Goal: Information Seeking & Learning: Understand process/instructions

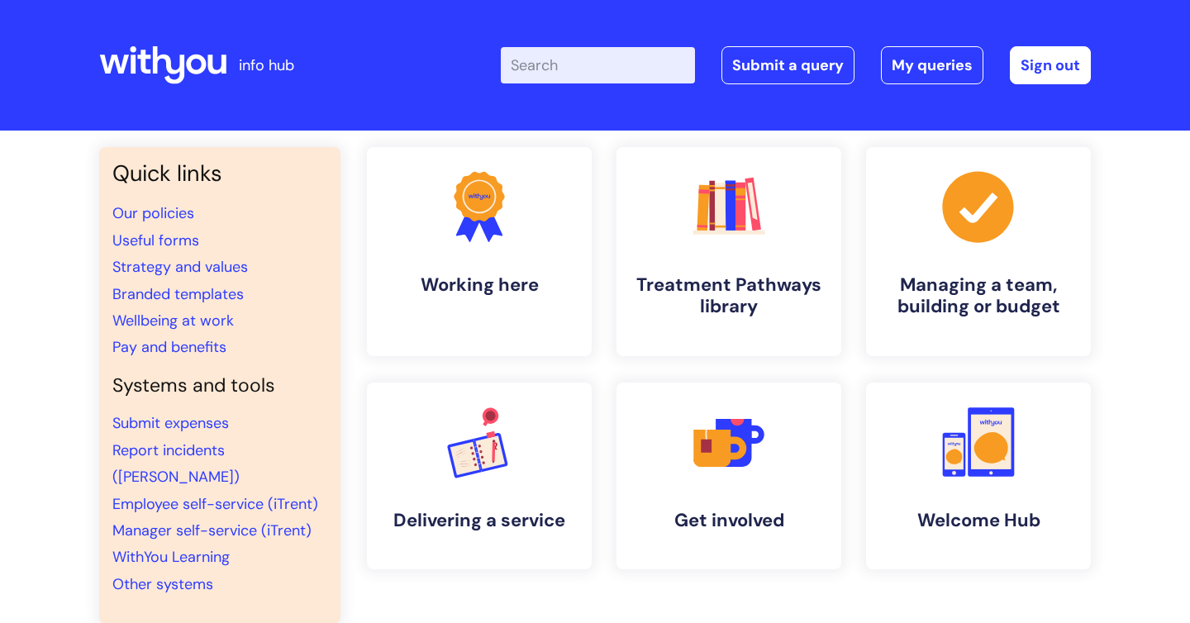
click at [556, 64] on input "Enter your search term here..." at bounding box center [598, 65] width 194 height 36
type input "references"
click button "Search" at bounding box center [0, 0] width 0 height 0
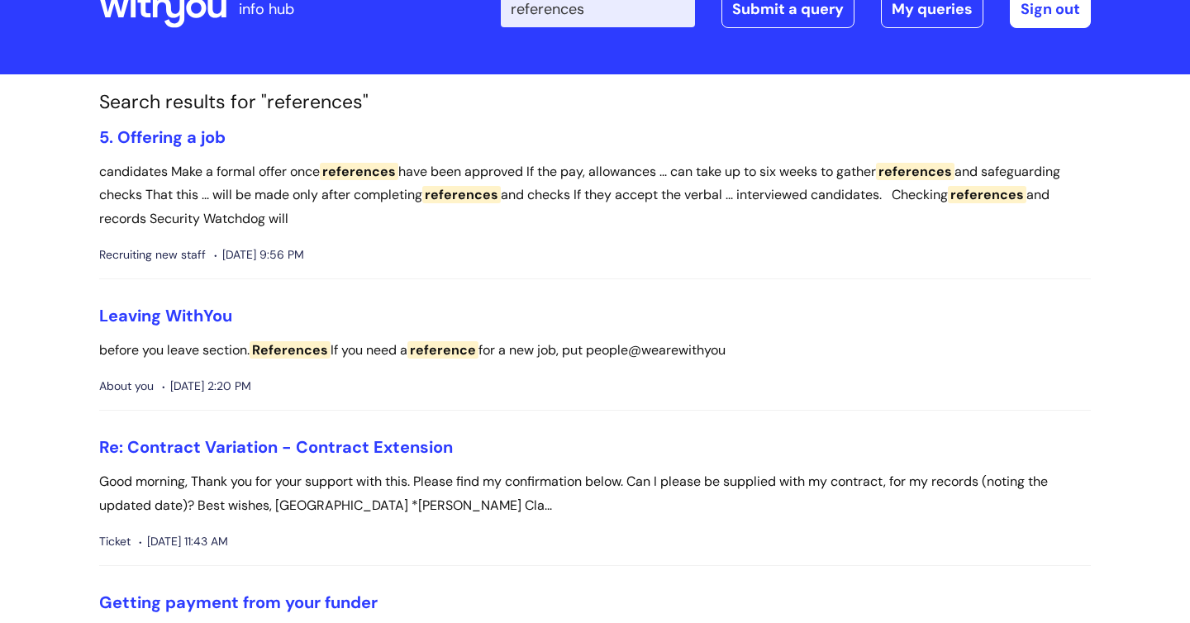
scroll to position [59, 0]
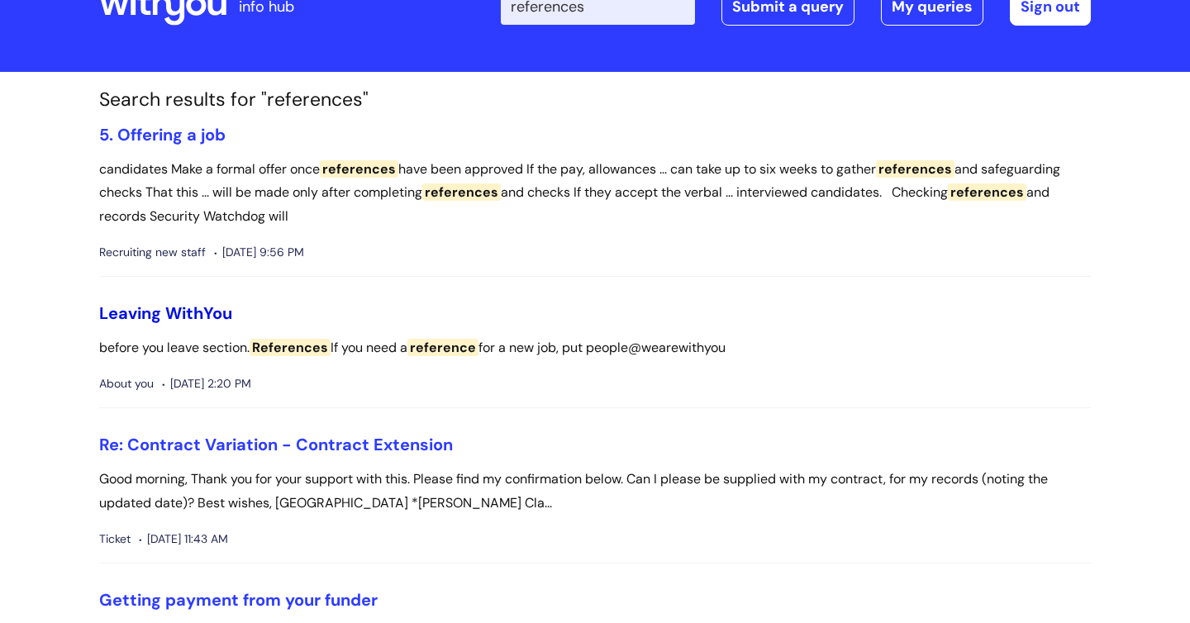
click at [193, 317] on link "Leaving WithYou" at bounding box center [165, 313] width 133 height 21
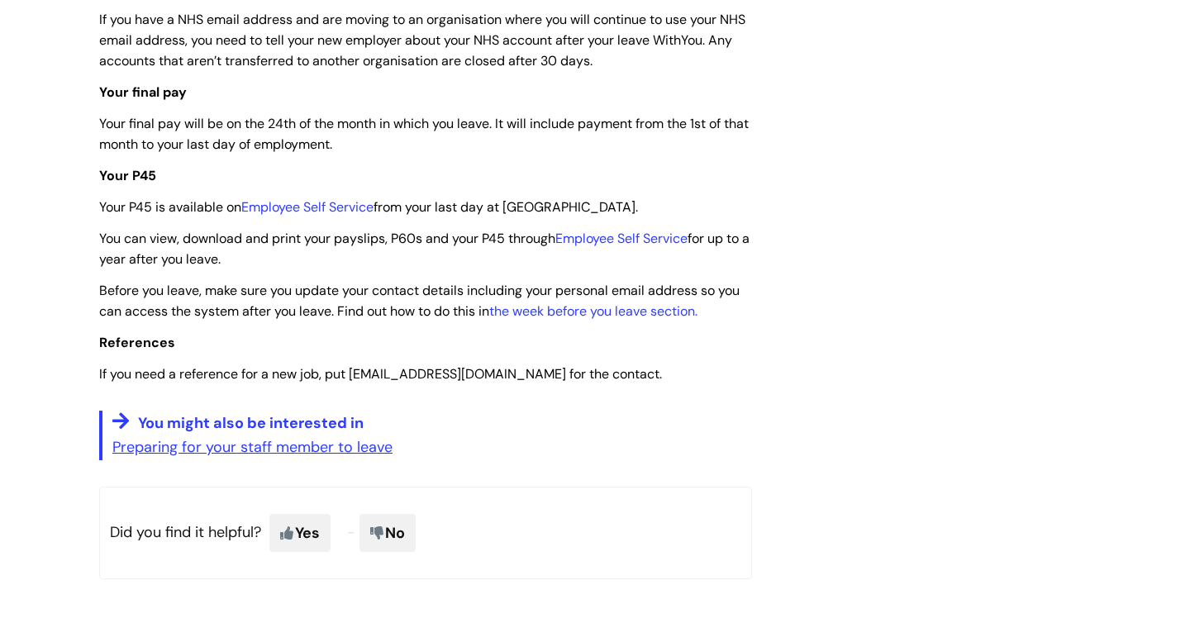
scroll to position [4022, 0]
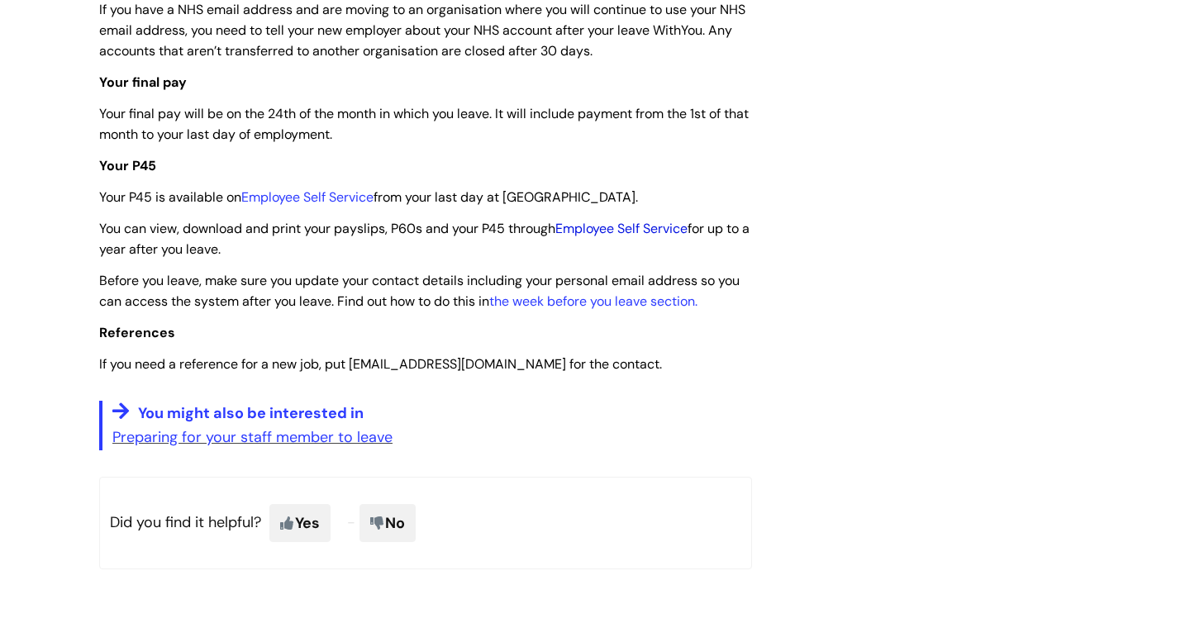
click at [618, 237] on link "Employee Self Service" at bounding box center [622, 228] width 132 height 17
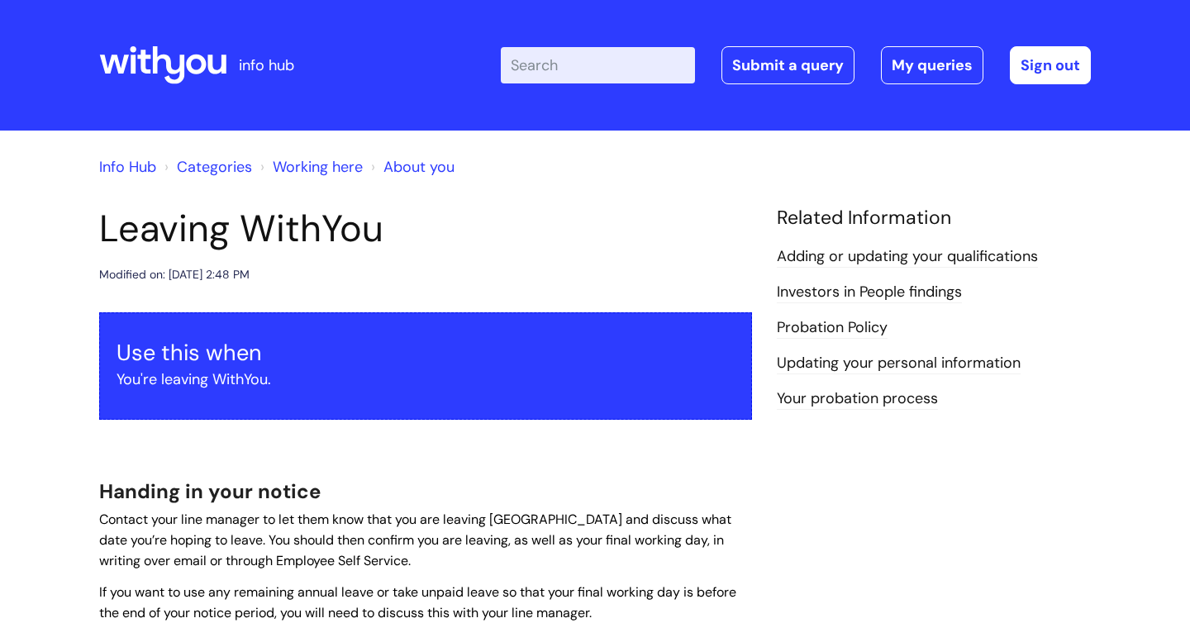
scroll to position [4022, 0]
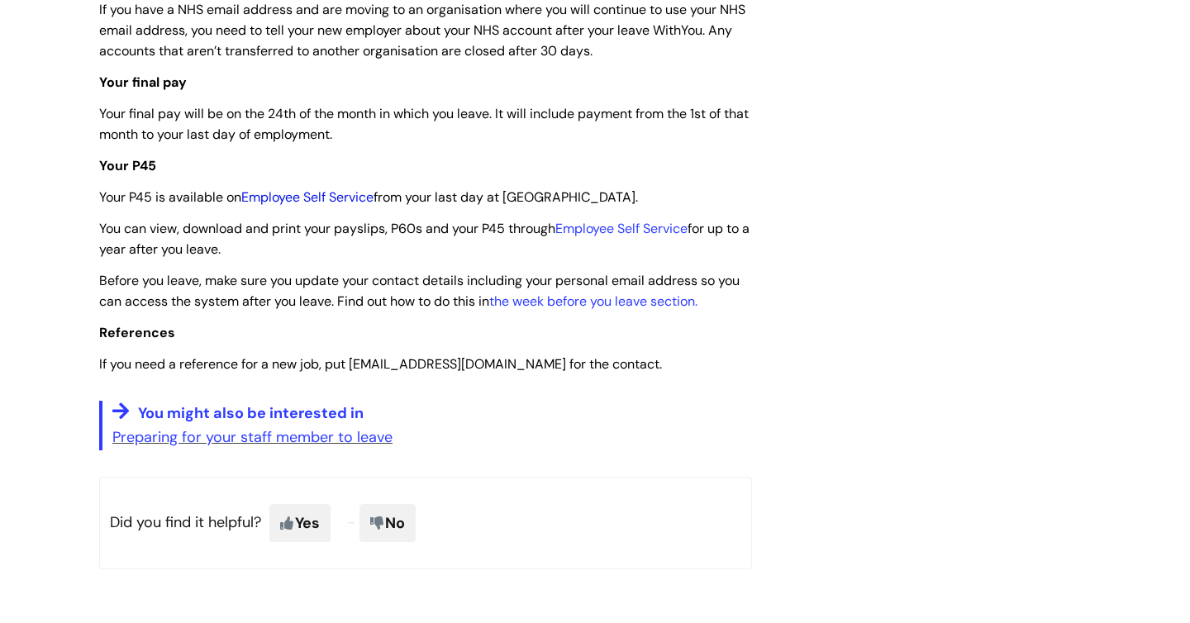
click at [297, 206] on link "Employee Self Service" at bounding box center [307, 196] width 132 height 17
